Goal: Transaction & Acquisition: Purchase product/service

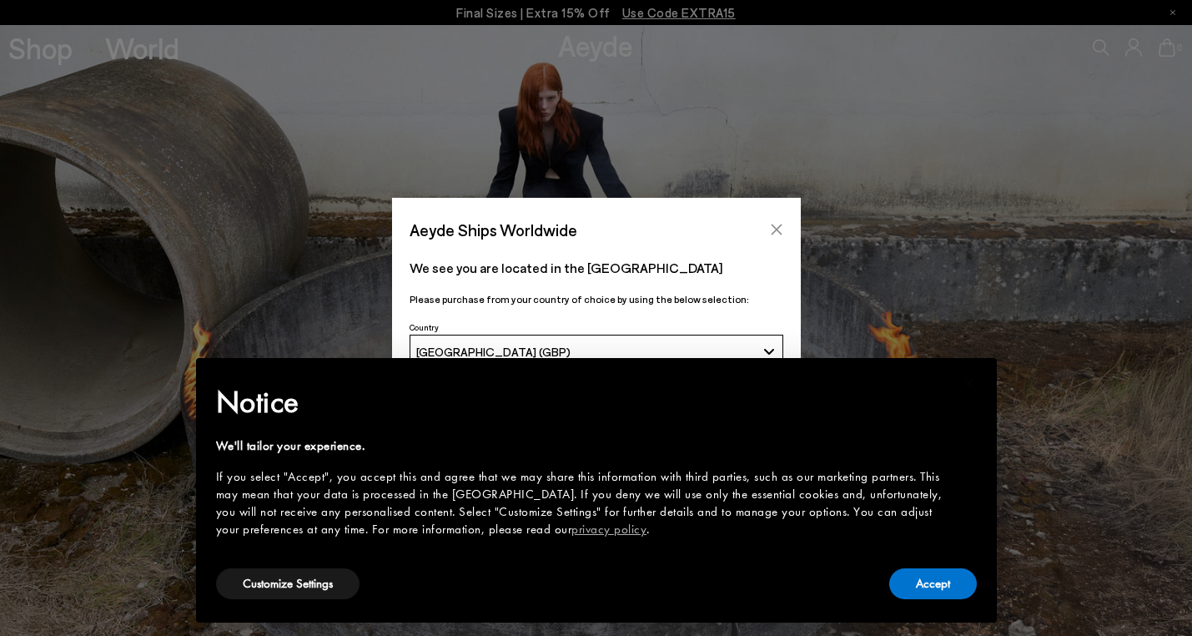
click at [788, 237] on button "Close" at bounding box center [776, 229] width 25 height 25
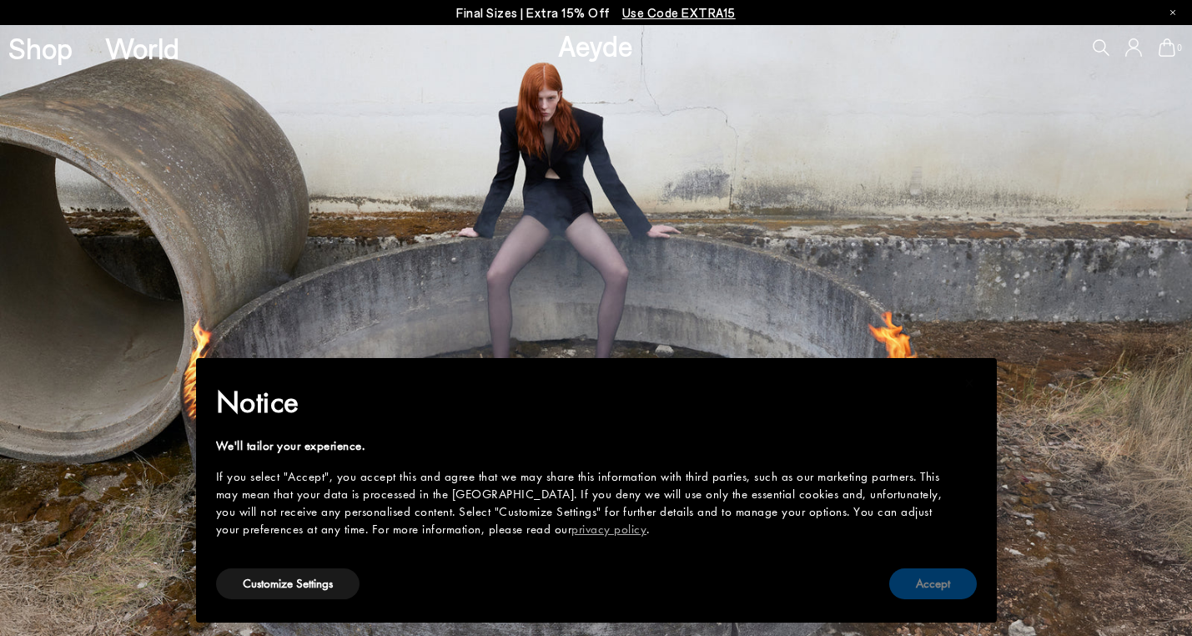
click at [928, 581] on button "Accept" at bounding box center [933, 583] width 88 height 31
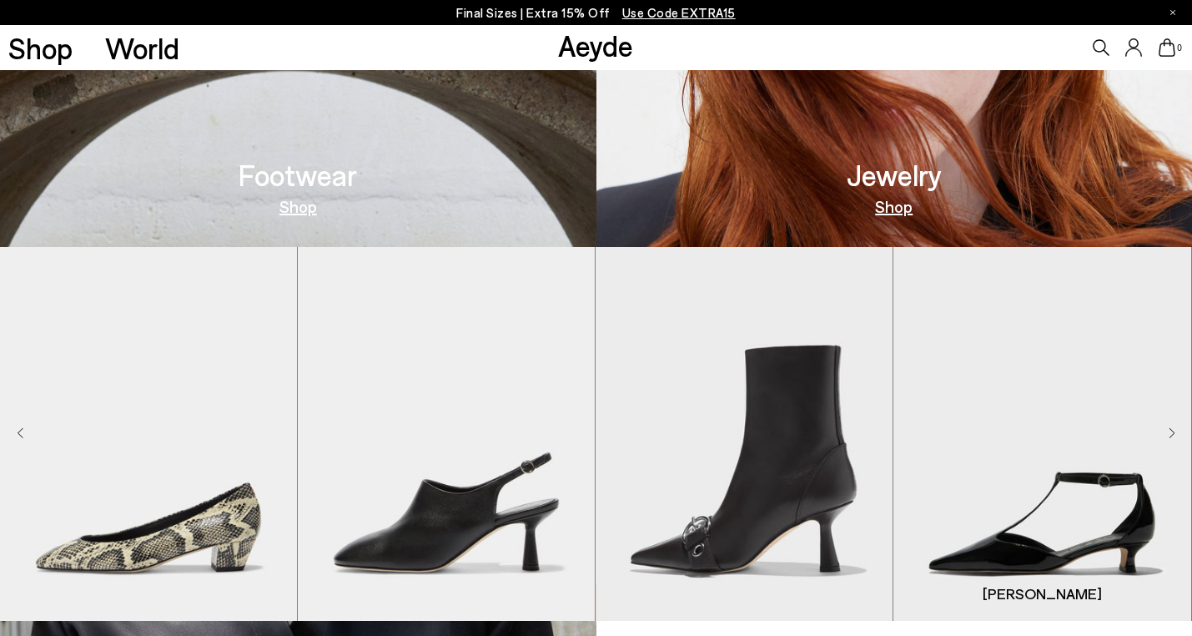
scroll to position [961, 0]
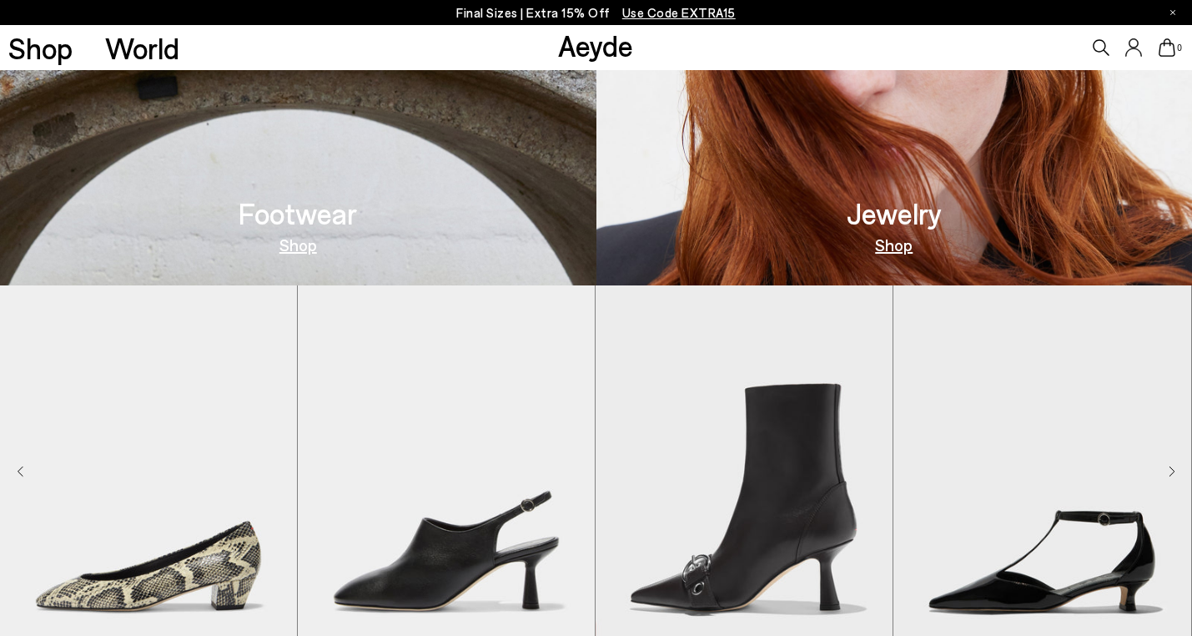
click at [282, 240] on link "Shop" at bounding box center [298, 244] width 38 height 17
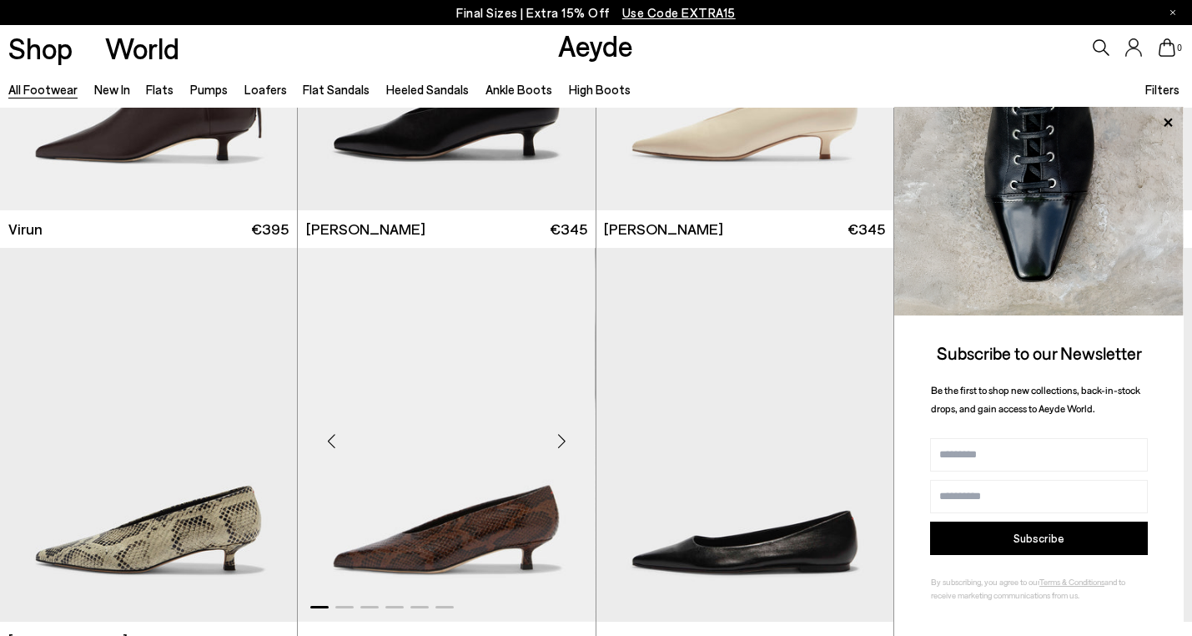
scroll to position [5575, 0]
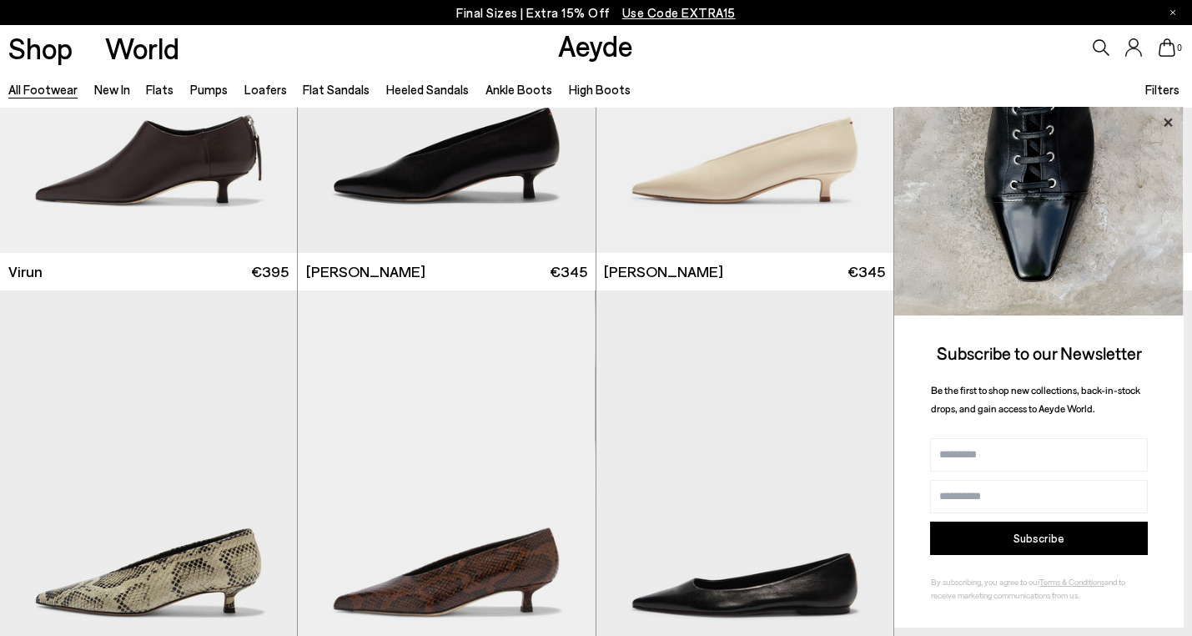
click at [1174, 118] on icon at bounding box center [1168, 123] width 22 height 22
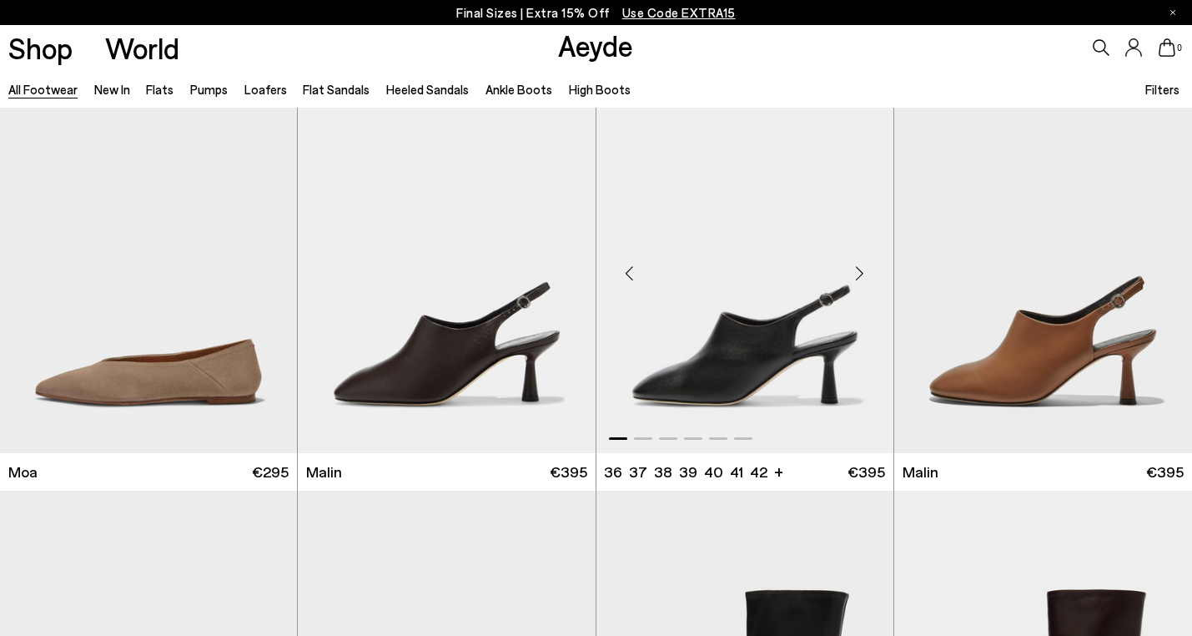
scroll to position [7476, 0]
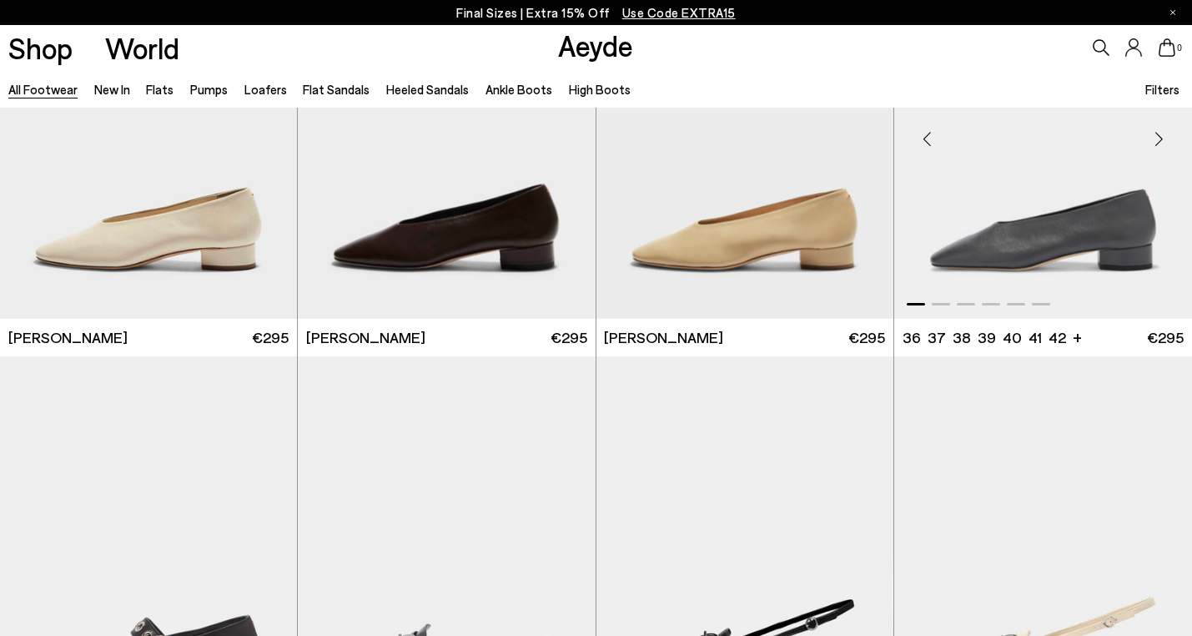
scroll to position [8927, 0]
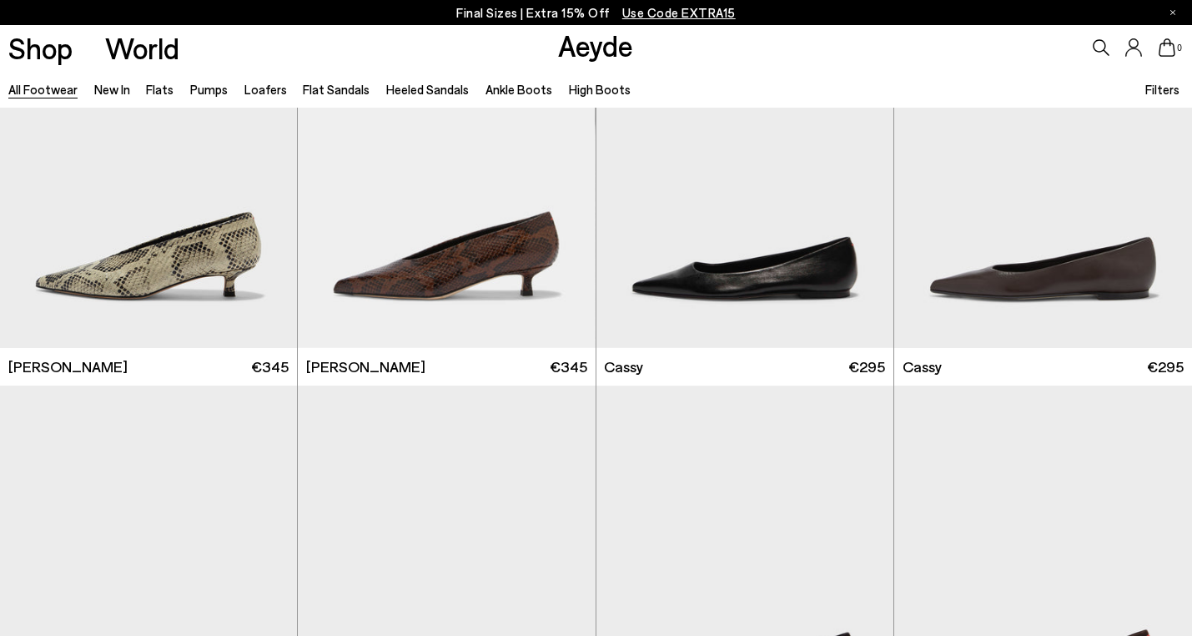
scroll to position [5523, 0]
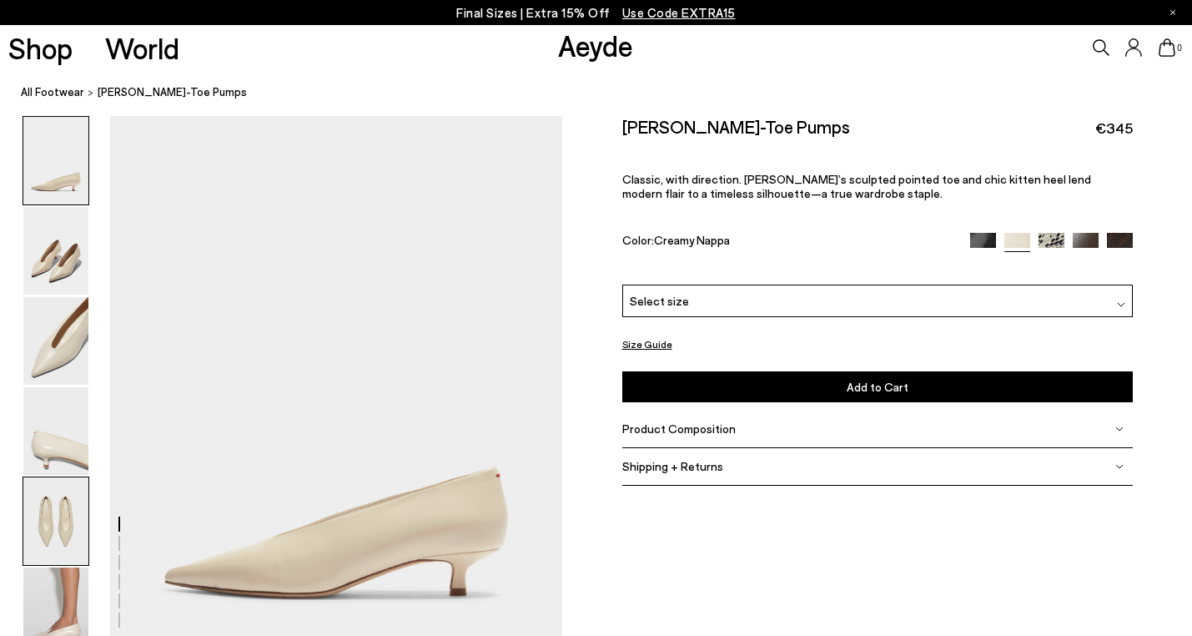
click at [63, 488] on img at bounding box center [55, 521] width 65 height 88
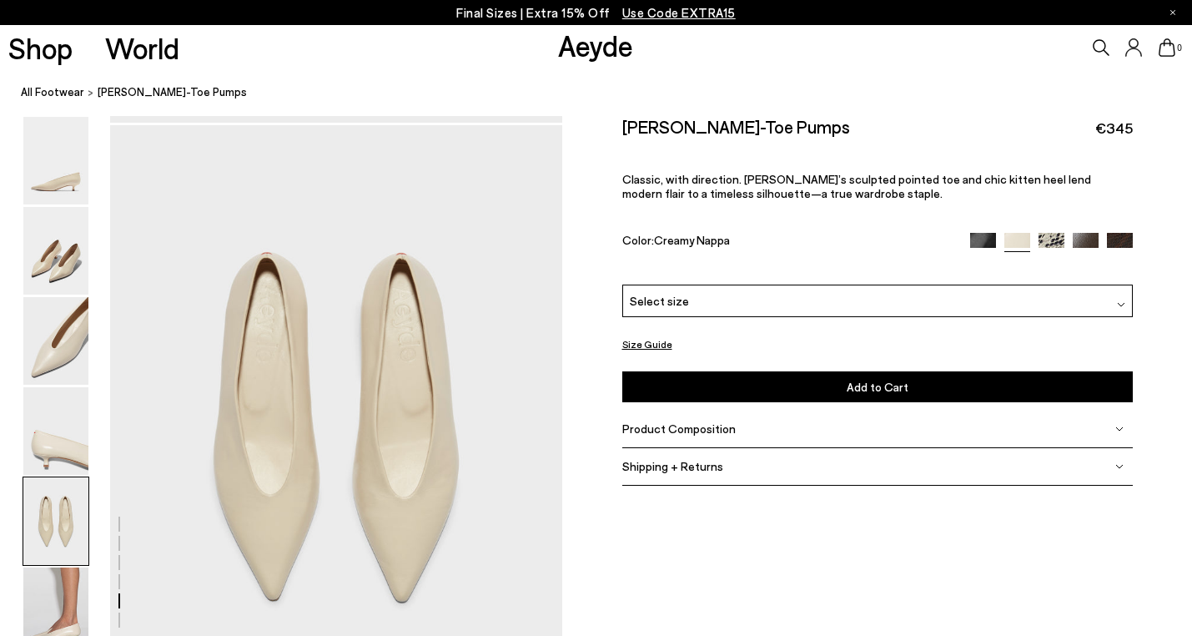
scroll to position [2424, 0]
